Goal: Task Accomplishment & Management: Manage account settings

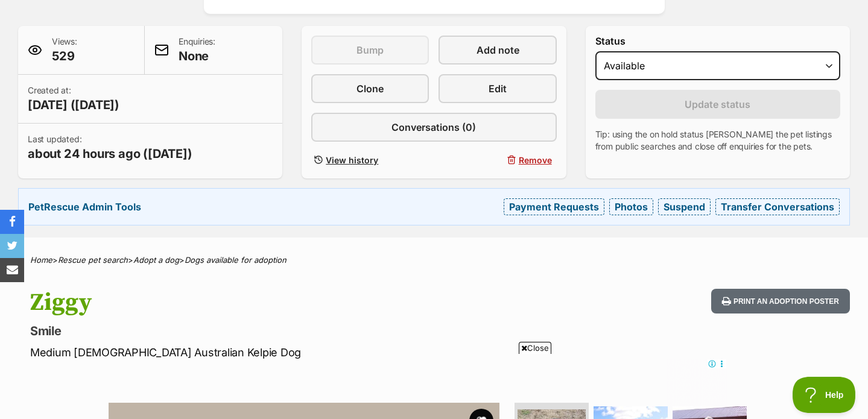
scroll to position [171, 0]
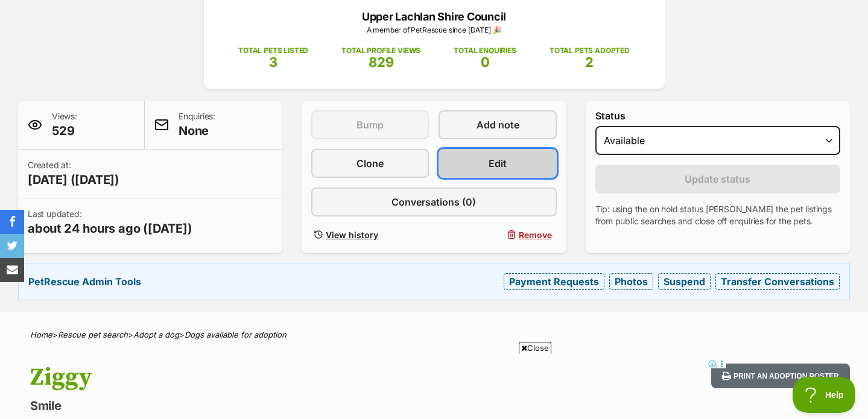
click at [508, 169] on link "Edit" at bounding box center [497, 163] width 118 height 29
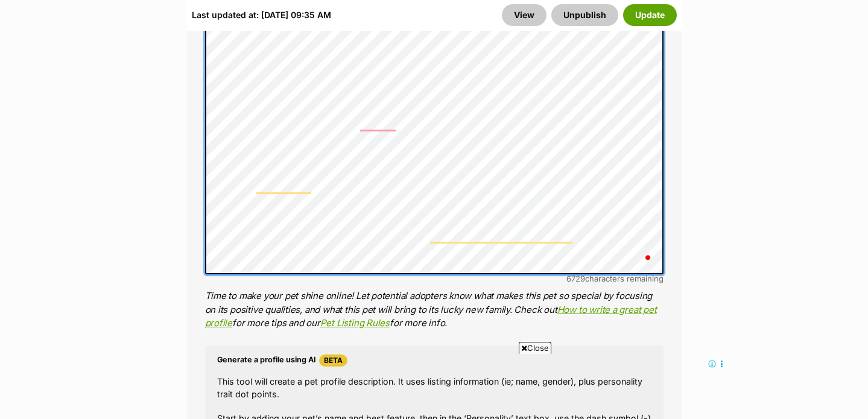
scroll to position [1183, 0]
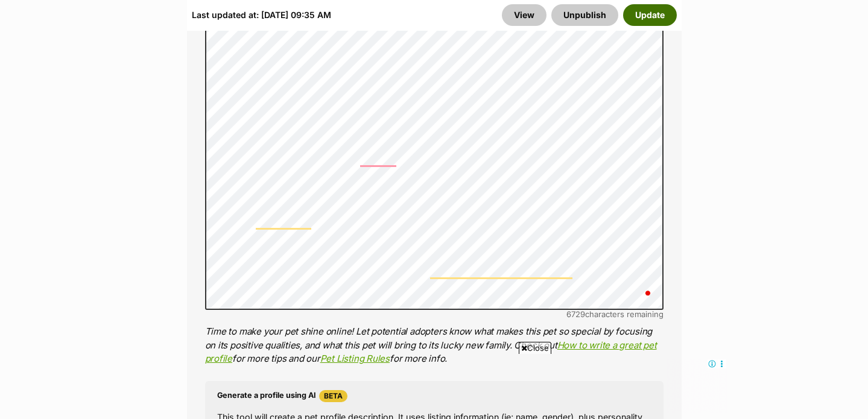
click at [663, 16] on button "Update" at bounding box center [650, 15] width 54 height 22
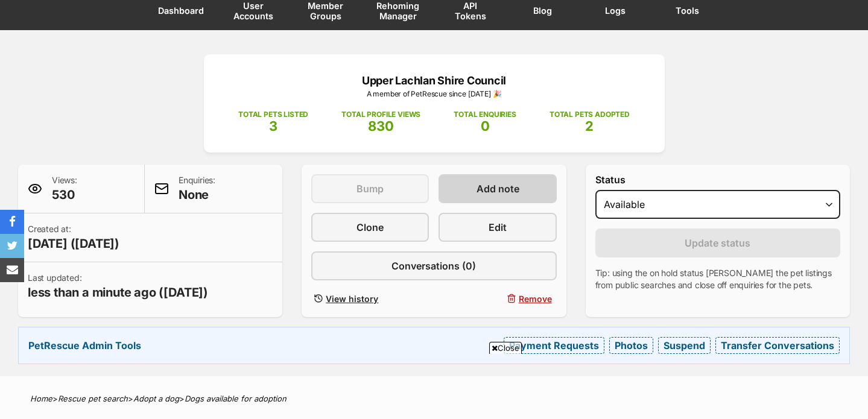
scroll to position [131, 0]
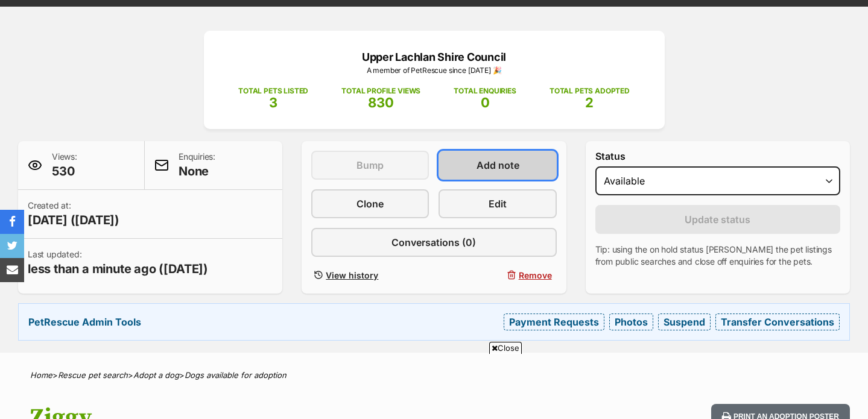
click at [501, 169] on span "Add note" at bounding box center [497, 165] width 43 height 14
